Goal: Task Accomplishment & Management: Use online tool/utility

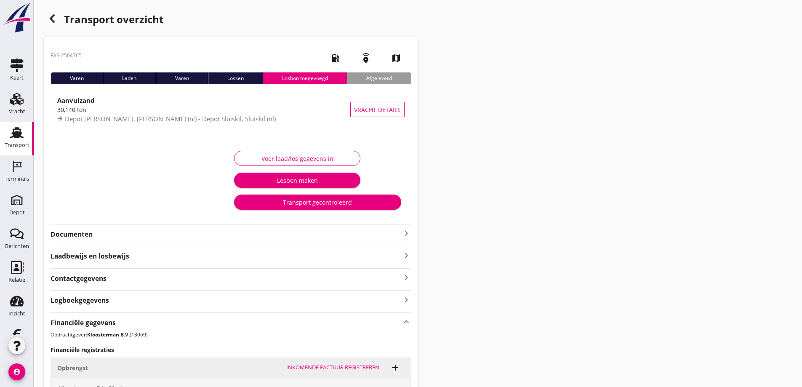
click at [50, 19] on use "button" at bounding box center [52, 18] width 5 height 8
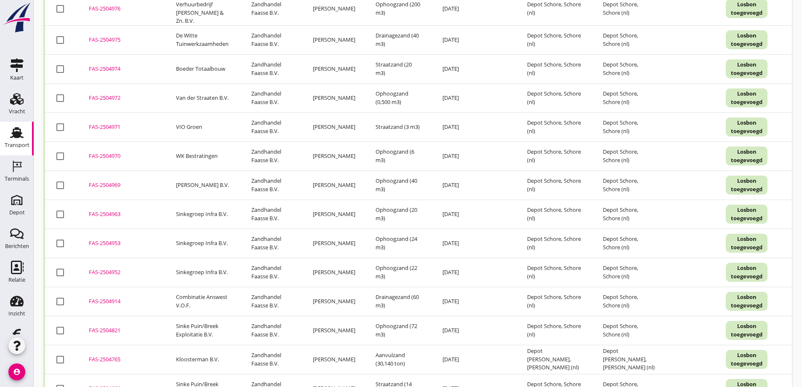
scroll to position [2302, 0]
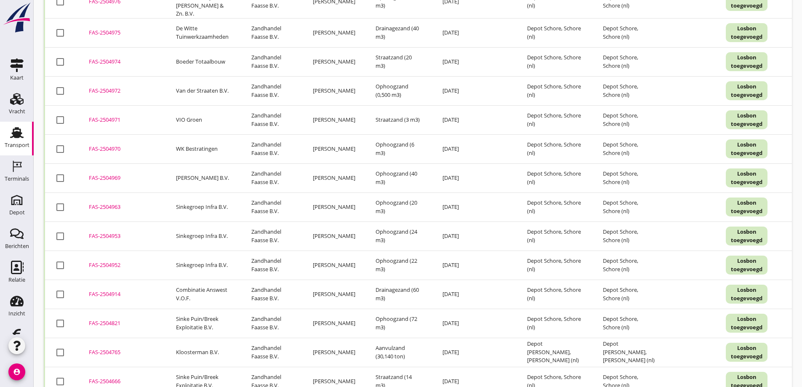
click at [97, 377] on div "FAS-2504666" at bounding box center [122, 381] width 67 height 8
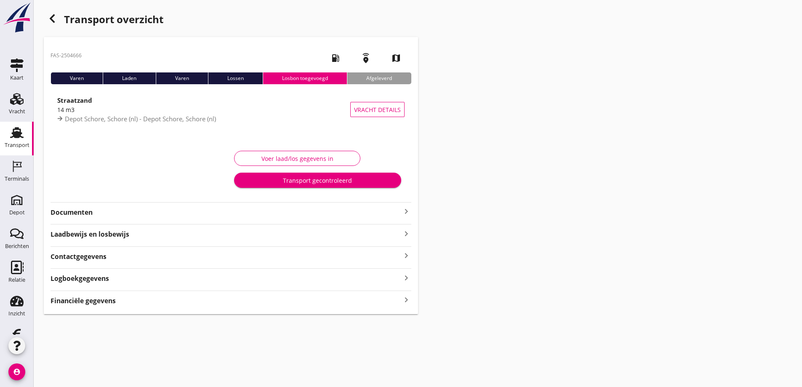
click at [88, 211] on strong "Documenten" at bounding box center [226, 213] width 351 height 10
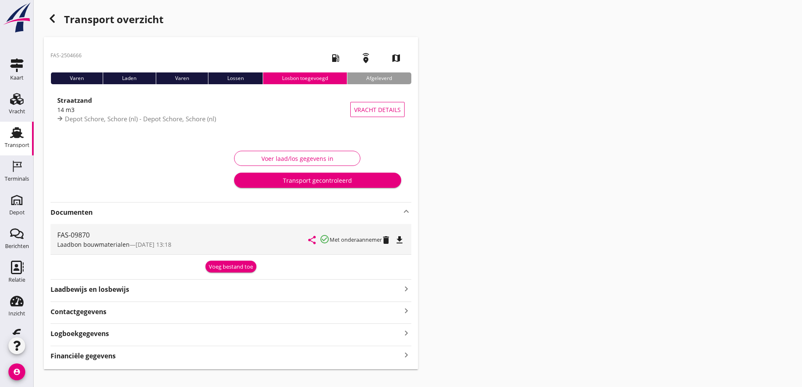
click at [402, 239] on icon "file_download" at bounding box center [400, 240] width 10 height 10
click at [226, 266] on div "Voeg bestand toe" at bounding box center [231, 267] width 44 height 8
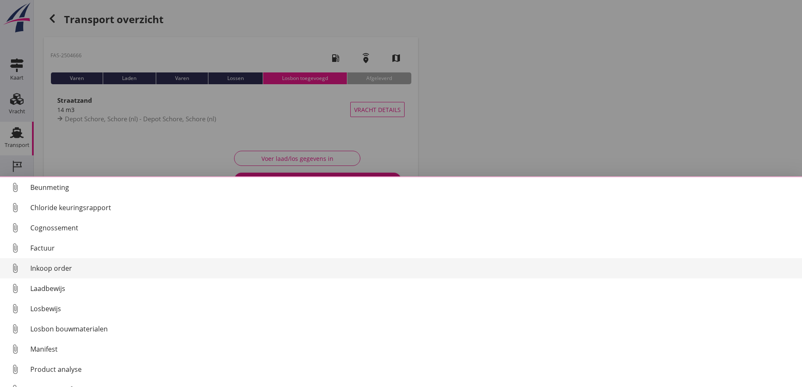
click at [72, 267] on div "Inkoop order" at bounding box center [412, 268] width 765 height 10
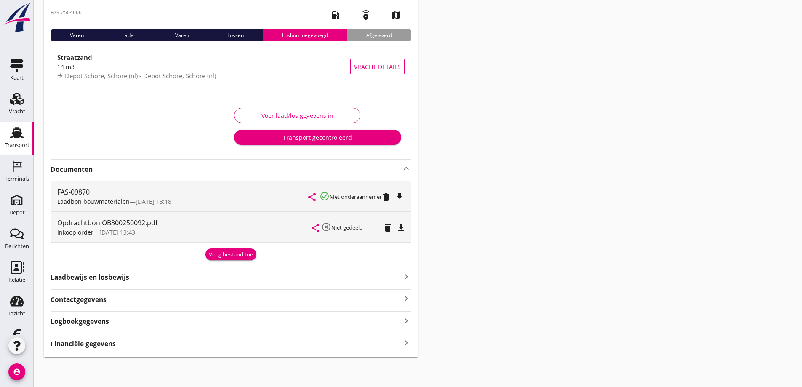
scroll to position [43, 0]
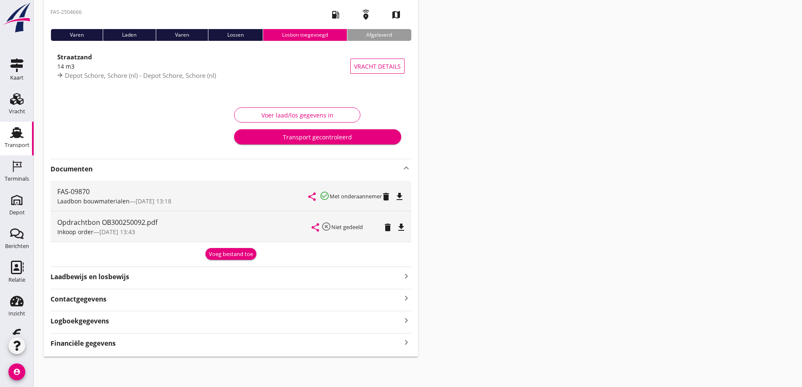
click at [140, 346] on div "Financiële gegevens keyboard_arrow_right" at bounding box center [231, 342] width 361 height 11
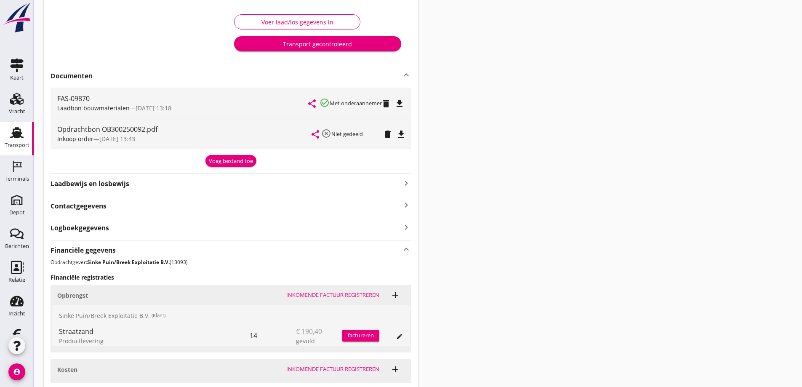
scroll to position [202, 0]
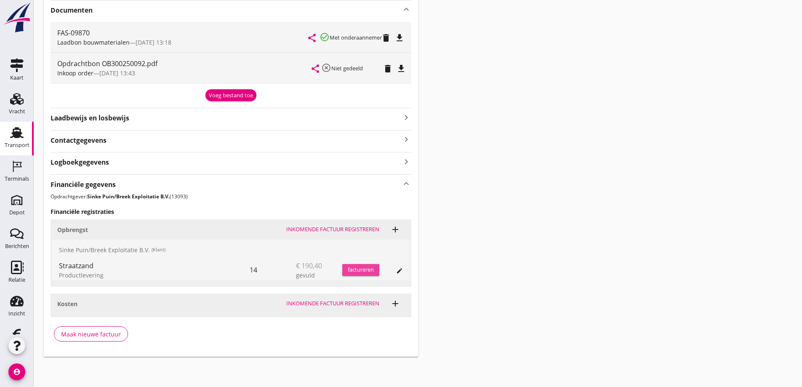
click at [363, 269] on div "factureren" at bounding box center [360, 270] width 37 height 8
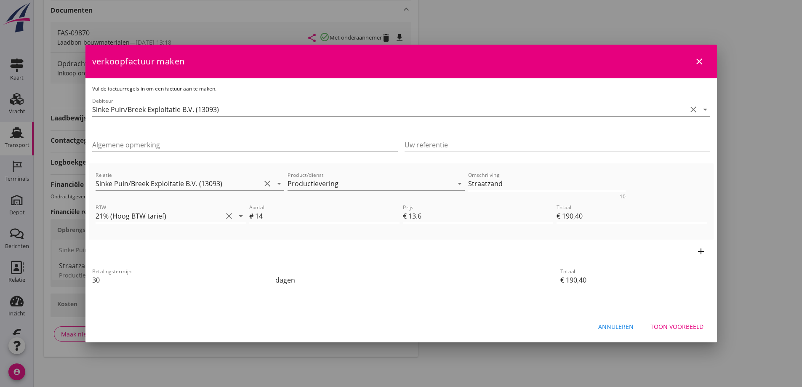
click at [145, 144] on input "Algemene opmerking" at bounding box center [245, 144] width 306 height 13
click at [109, 145] on input "Algemene opmerking" at bounding box center [245, 144] width 306 height 13
click at [132, 146] on input "Algemene opmerking" at bounding box center [245, 144] width 306 height 13
paste input "OB300250092"
type input "OB300250092 SP0001"
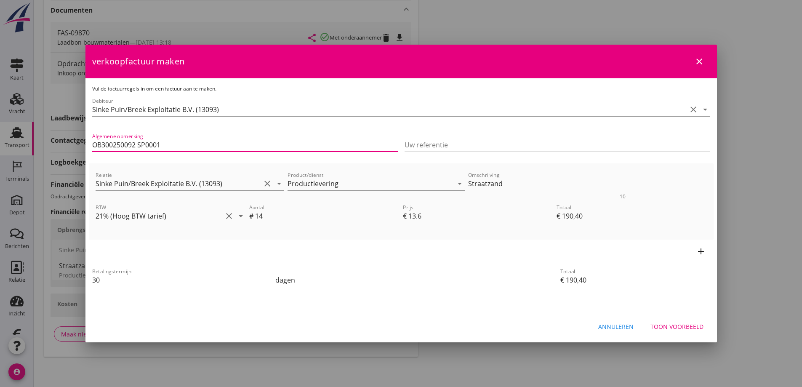
click at [674, 324] on div "Toon voorbeeld" at bounding box center [677, 326] width 53 height 9
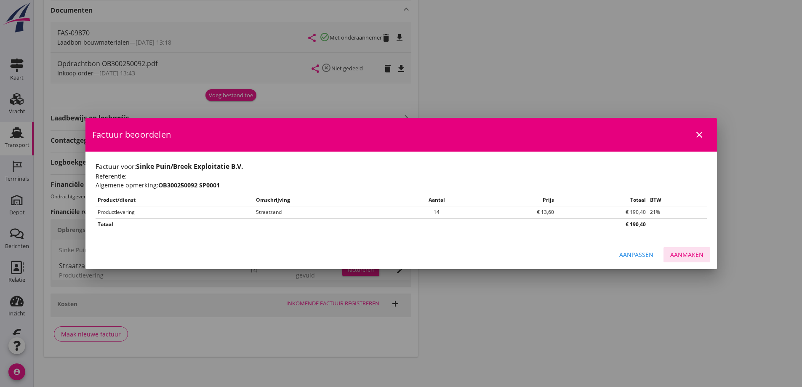
click at [689, 256] on div "Aanmaken" at bounding box center [687, 254] width 33 height 9
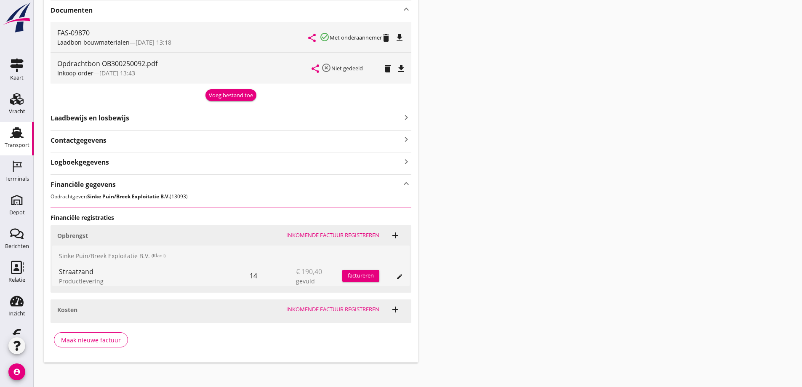
scroll to position [34, 0]
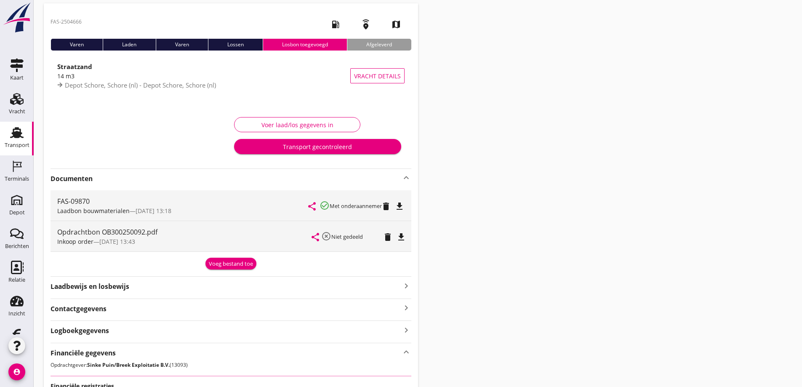
click at [305, 146] on div "Transport gecontroleerd" at bounding box center [317, 146] width 153 height 9
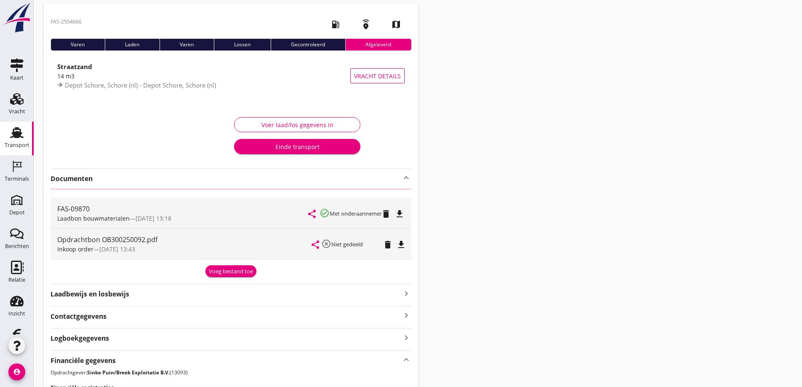
click at [305, 146] on div "Einde transport" at bounding box center [297, 146] width 113 height 9
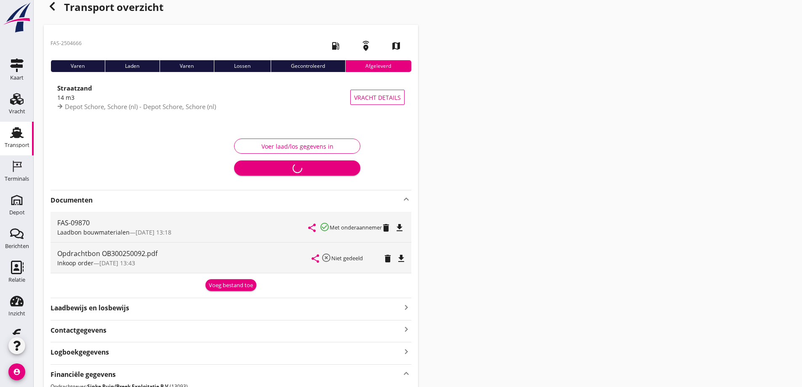
scroll to position [0, 0]
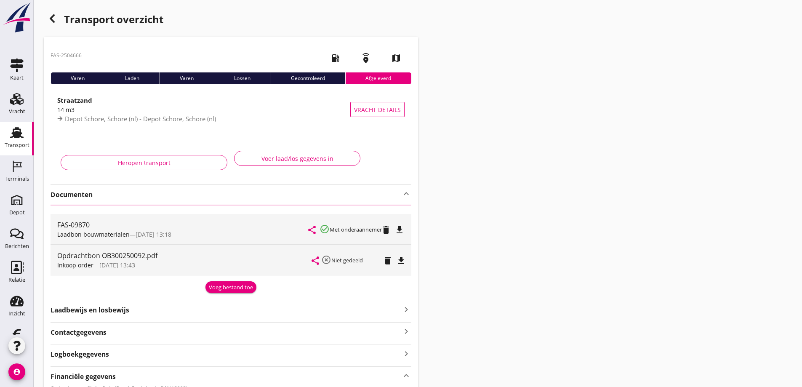
click at [53, 19] on icon "button" at bounding box center [52, 18] width 10 height 10
